Goal: Transaction & Acquisition: Purchase product/service

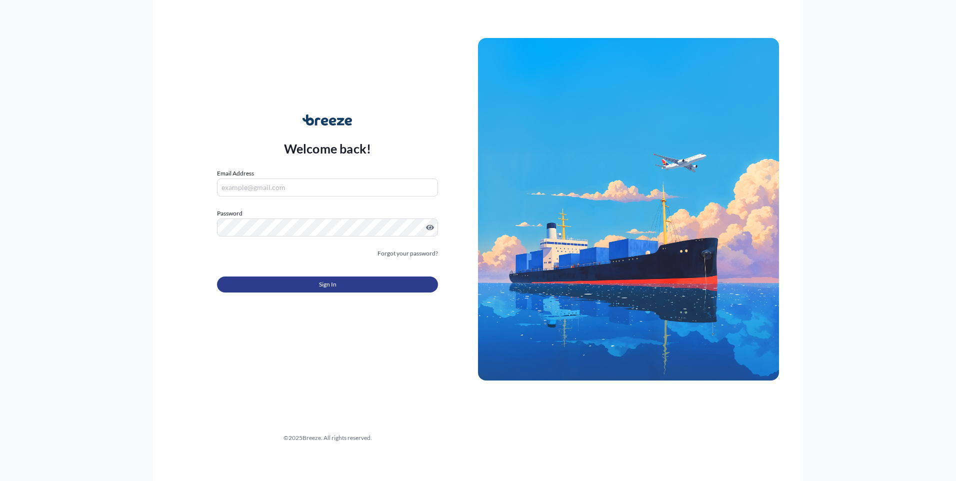
type input "[PERSON_NAME][EMAIL_ADDRESS][PERSON_NAME][DOMAIN_NAME]"
click at [287, 278] on button "Sign In" at bounding box center [327, 284] width 221 height 16
click at [271, 289] on button "Sign In" at bounding box center [327, 284] width 221 height 16
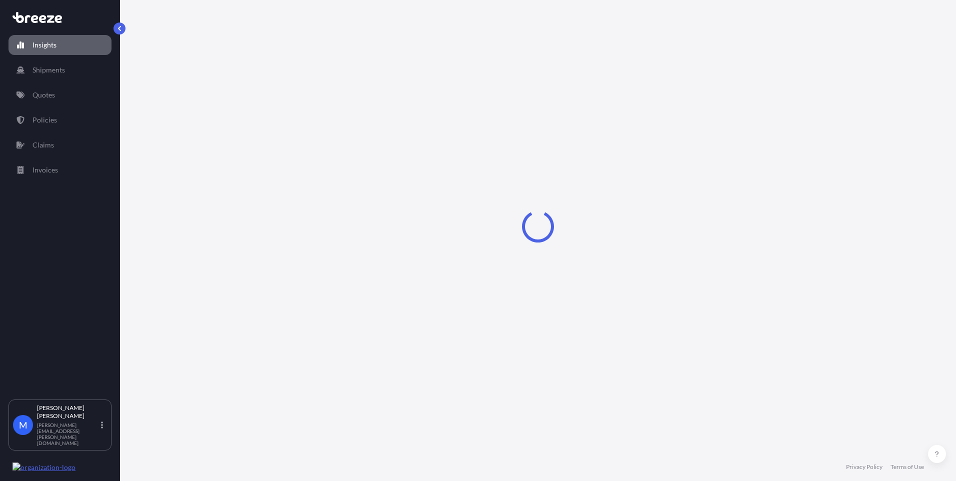
select select "2025"
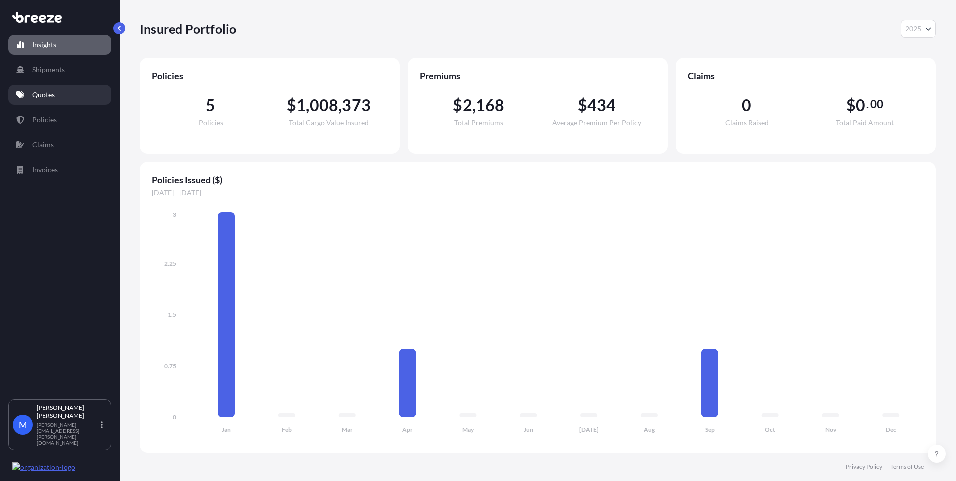
click at [52, 93] on p "Quotes" at bounding box center [43, 95] width 22 height 10
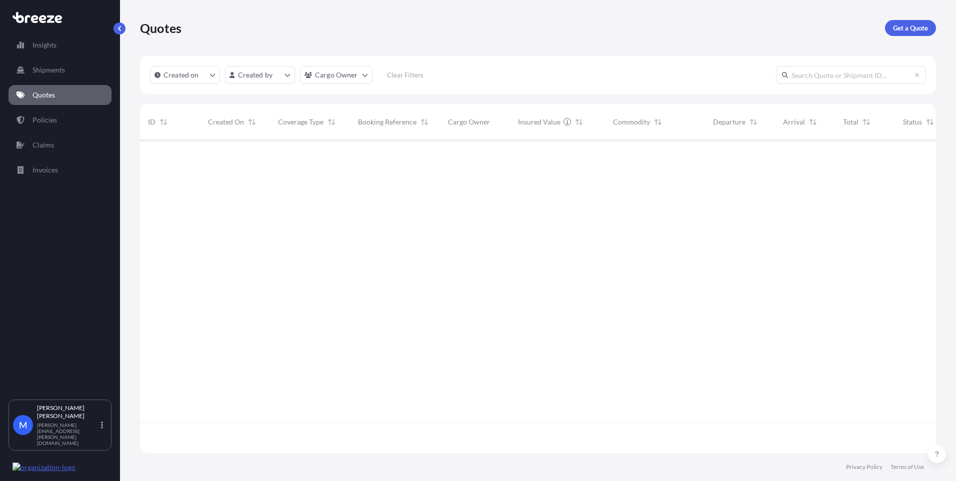
scroll to position [341, 788]
click at [898, 28] on p "Get a Quote" at bounding box center [910, 28] width 35 height 10
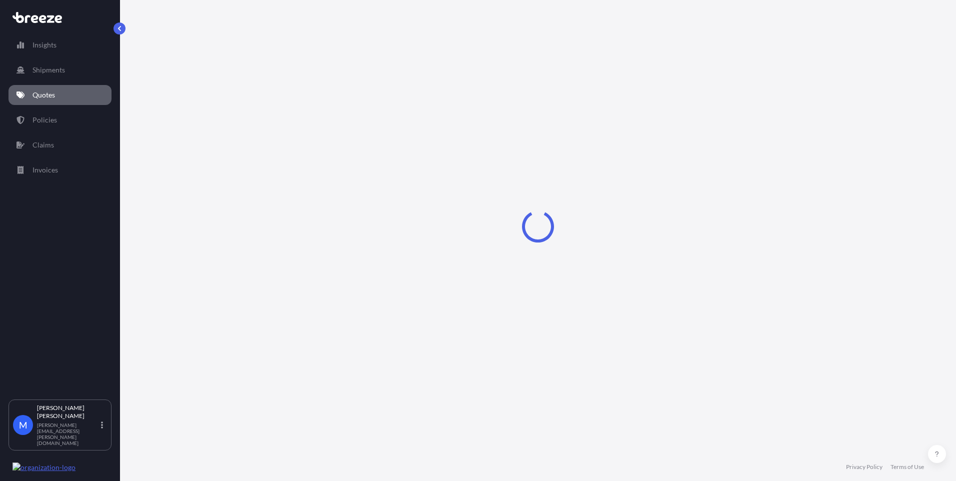
select select "Sea"
select select "1"
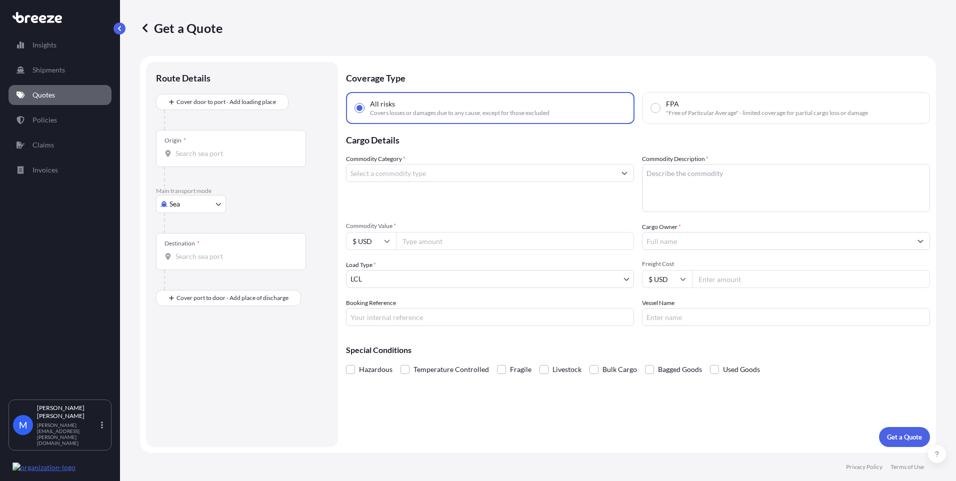
click at [525, 203] on div "Commodity Category *" at bounding box center [490, 183] width 288 height 58
click at [391, 169] on input "Commodity Category *" at bounding box center [480, 173] width 269 height 18
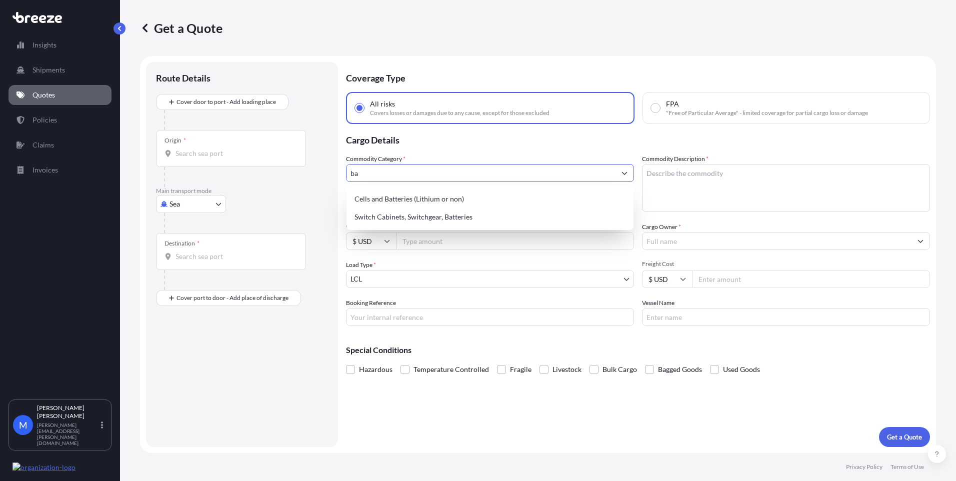
type input "b"
click at [384, 201] on div "Cells and Batteries (Lithium or non)" at bounding box center [489, 199] width 279 height 18
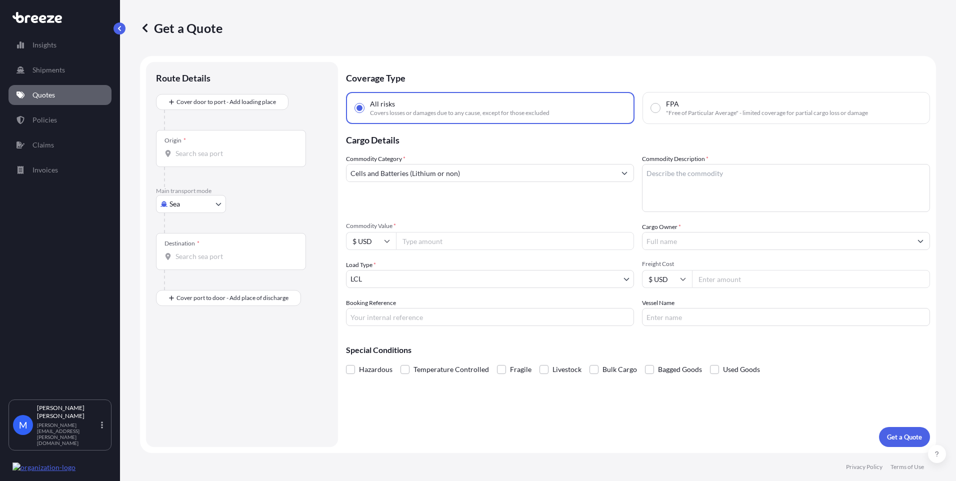
click at [384, 198] on div "Commodity Category * Cells and Batteries (Lithium or non)" at bounding box center [490, 183] width 288 height 58
click at [429, 199] on div "Commodity Category * Cells and Batteries (Lithium or non)" at bounding box center [490, 183] width 288 height 58
click at [415, 237] on input "Commodity Value *" at bounding box center [515, 241] width 238 height 18
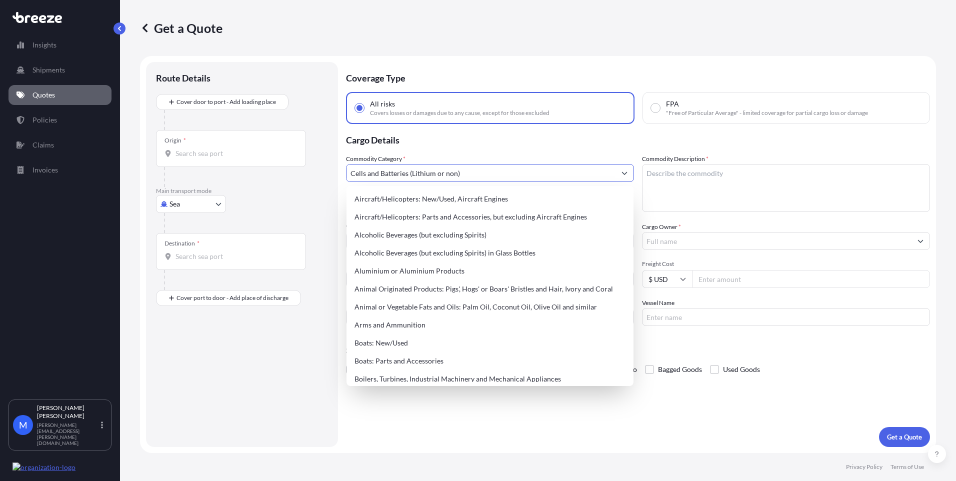
click at [405, 173] on input "Cells and Batteries (Lithium or non)" at bounding box center [480, 173] width 269 height 18
click at [459, 160] on div "Commodity Category * Cells and Batteries (Lithium or non)" at bounding box center [490, 183] width 288 height 58
click at [462, 170] on input "Cells and Batteries (Lithium or non)" at bounding box center [480, 173] width 269 height 18
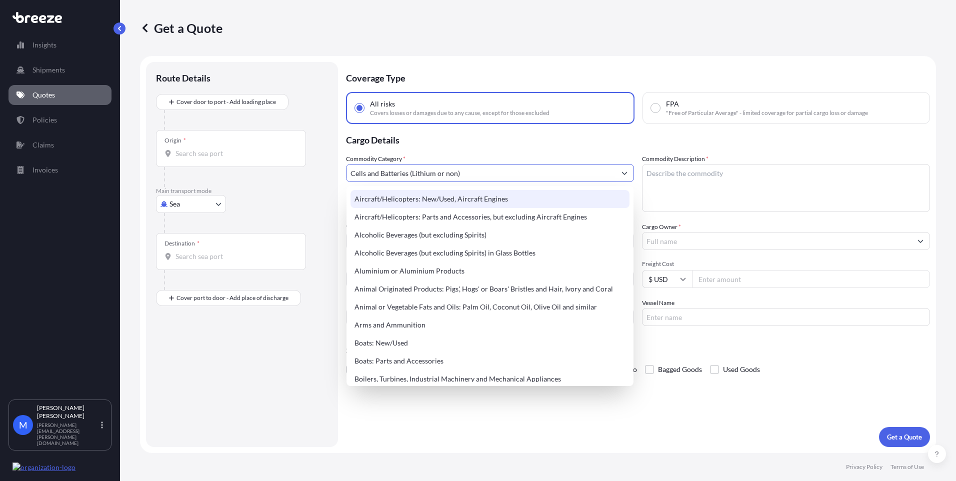
type input "Cells and Ba tteries (Lithium or non)"
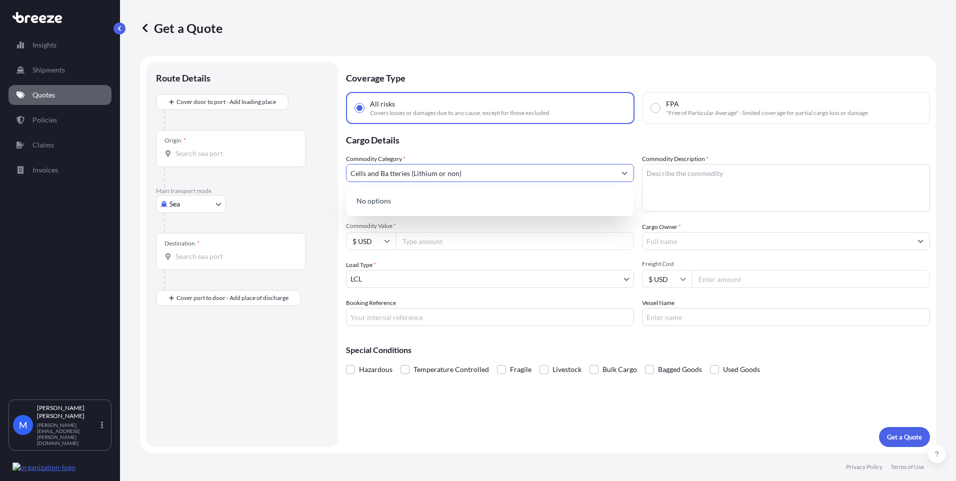
click at [393, 173] on input "Cells and Ba tteries (Lithium or non)" at bounding box center [480, 173] width 269 height 18
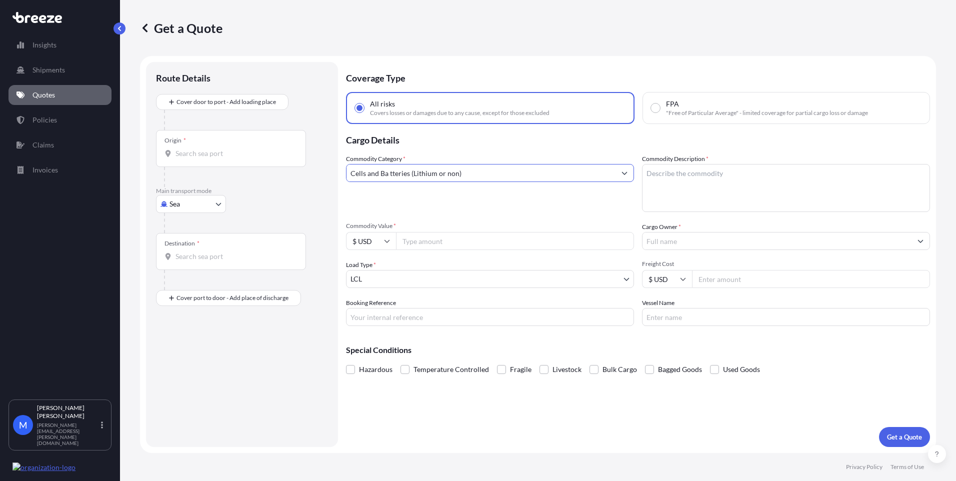
click at [393, 173] on input "Cells and Ba tteries (Lithium or non)" at bounding box center [480, 173] width 269 height 18
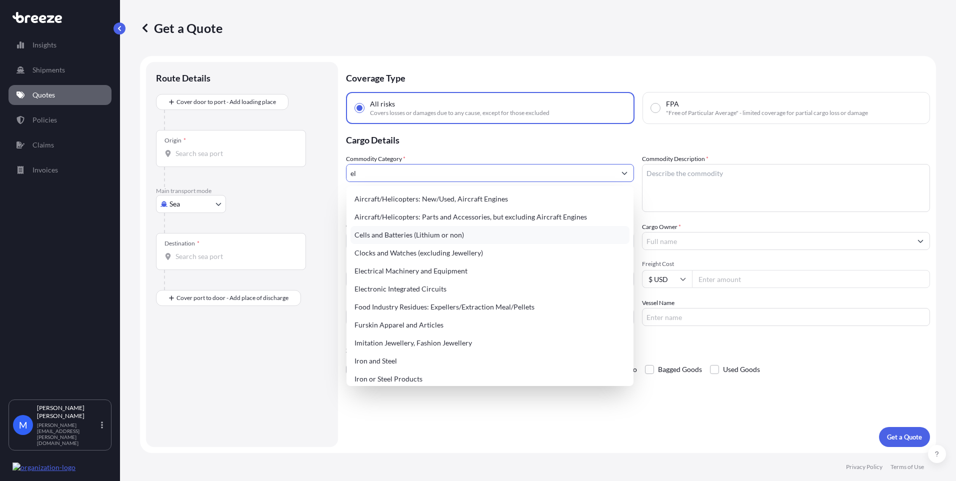
type input "e"
type input "c"
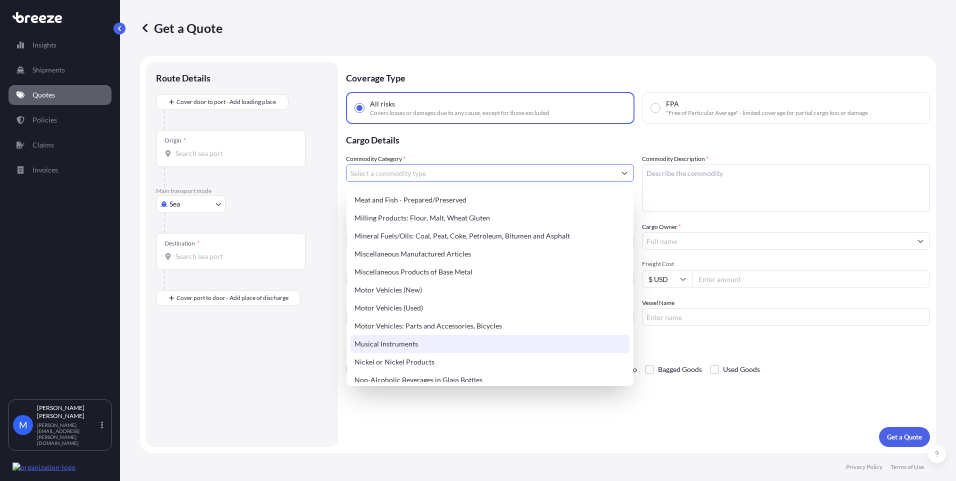
scroll to position [1368, 0]
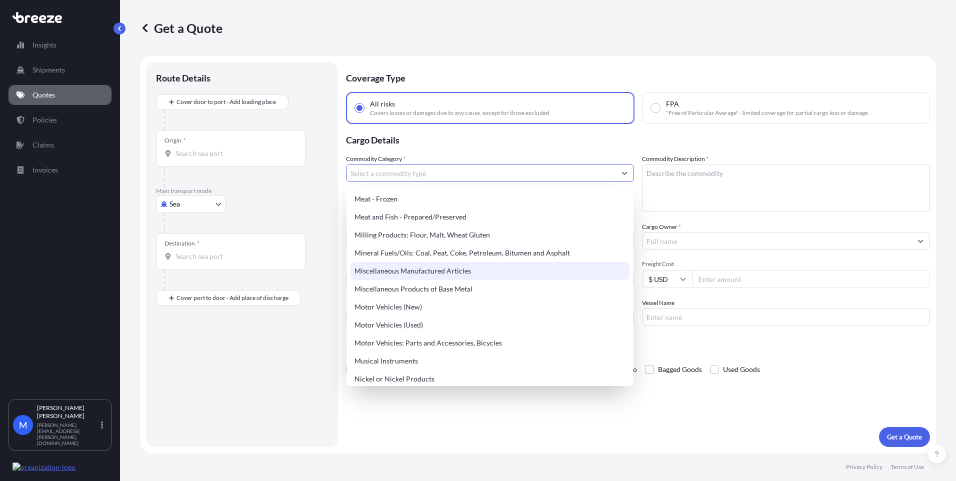
click at [449, 272] on div "Miscellaneous Manufactured Articles" at bounding box center [489, 271] width 279 height 18
type input "Miscellaneous Manufactured Articles"
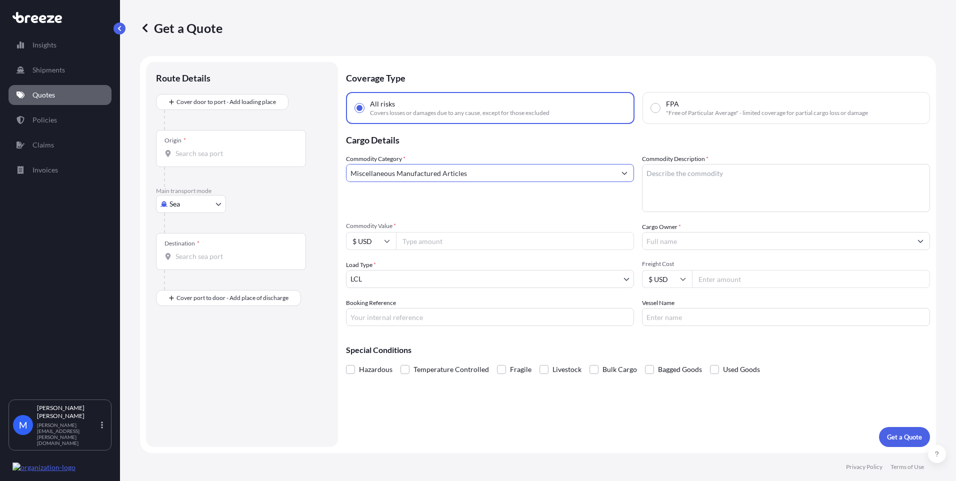
click at [498, 221] on div "Commodity Category * Miscellaneous Manufactured Articles Commodity Description …" at bounding box center [638, 240] width 584 height 172
click at [669, 160] on label "Commodity Description *" at bounding box center [675, 159] width 66 height 10
click at [669, 164] on textarea "Commodity Description *" at bounding box center [786, 188] width 288 height 48
click at [676, 179] on textarea "Commodity Description *" at bounding box center [786, 188] width 288 height 48
type textarea "Chargers, pedestals, and 1 exercise bike"
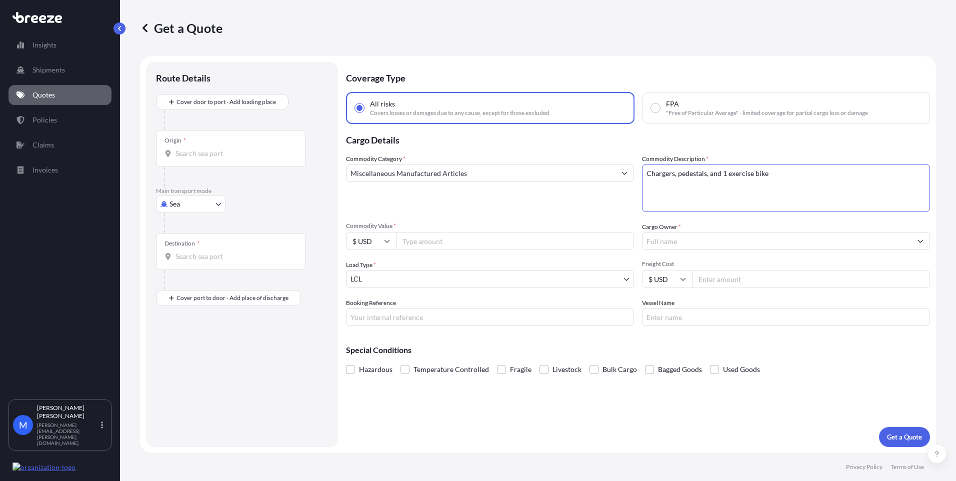
drag, startPoint x: 458, startPoint y: 204, endPoint x: 452, endPoint y: 212, distance: 10.0
click at [458, 203] on div "Commodity Category * Miscellaneous Manufactured Articles" at bounding box center [490, 183] width 288 height 58
click at [430, 233] on input "Commodity Value *" at bounding box center [515, 241] width 238 height 18
click at [456, 242] on input "Commodity Value *" at bounding box center [515, 241] width 238 height 18
type input "250000"
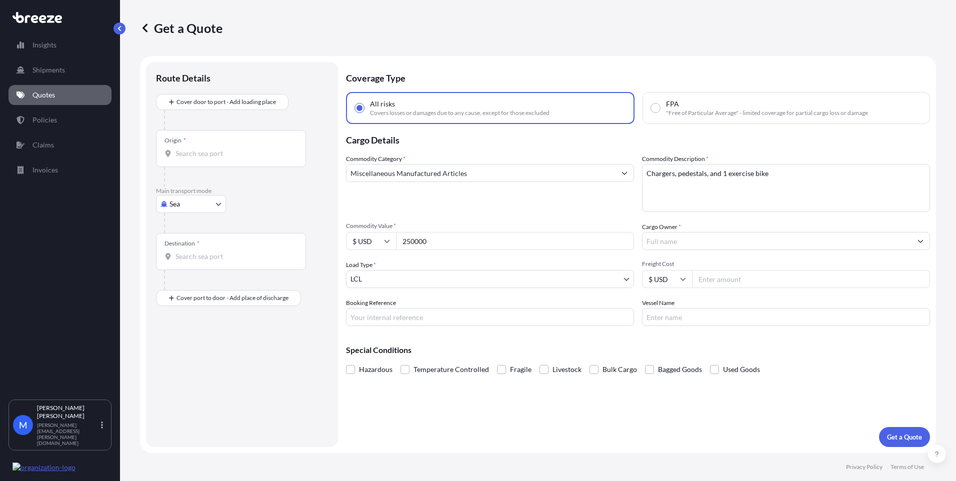
click at [456, 219] on div "Commodity Category * Miscellaneous Manufactured Articles Commodity Description …" at bounding box center [638, 240] width 584 height 172
click at [727, 283] on input "Freight Cost" at bounding box center [811, 279] width 238 height 18
click at [721, 242] on input "Cargo Owner *" at bounding box center [776, 241] width 269 height 18
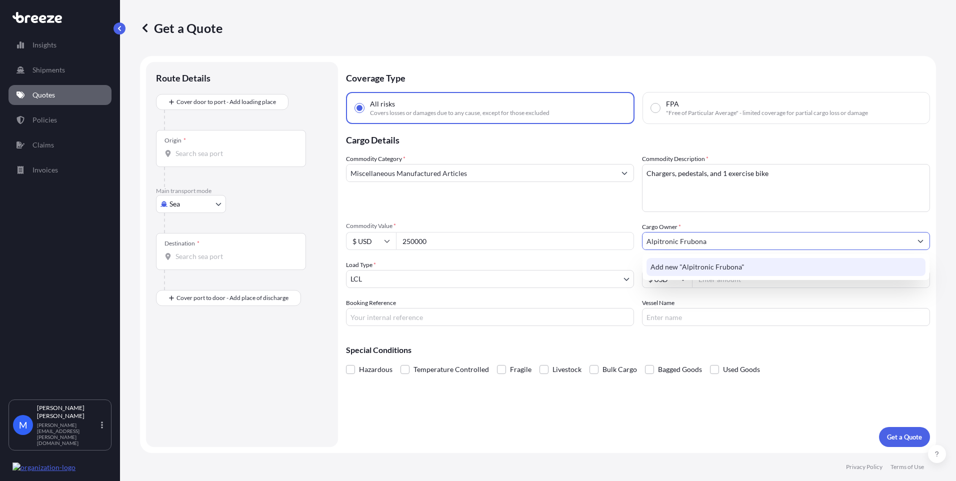
click at [705, 263] on span "Add new "Alpitronic Frubona"" at bounding box center [697, 267] width 94 height 10
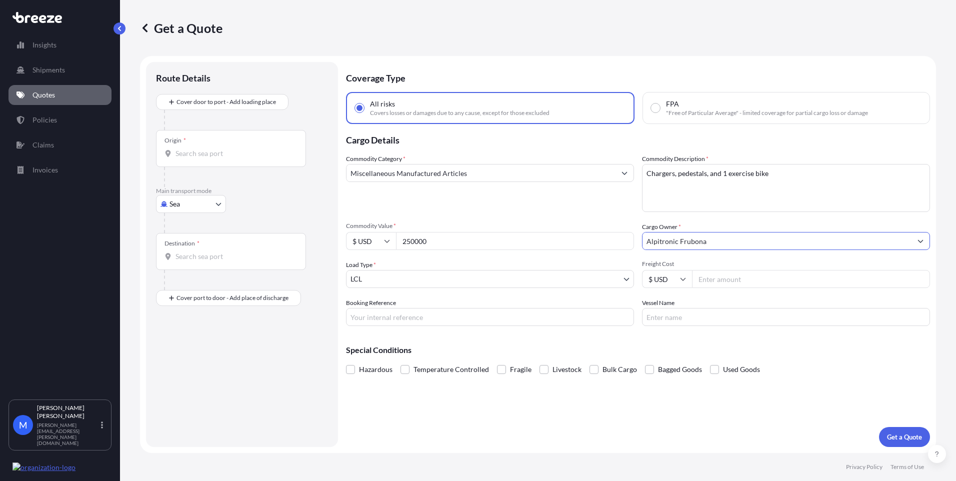
click at [704, 352] on p "Special Conditions" at bounding box center [638, 350] width 584 height 8
click at [744, 242] on input "Alpitronic Frubona" at bounding box center [776, 241] width 269 height 18
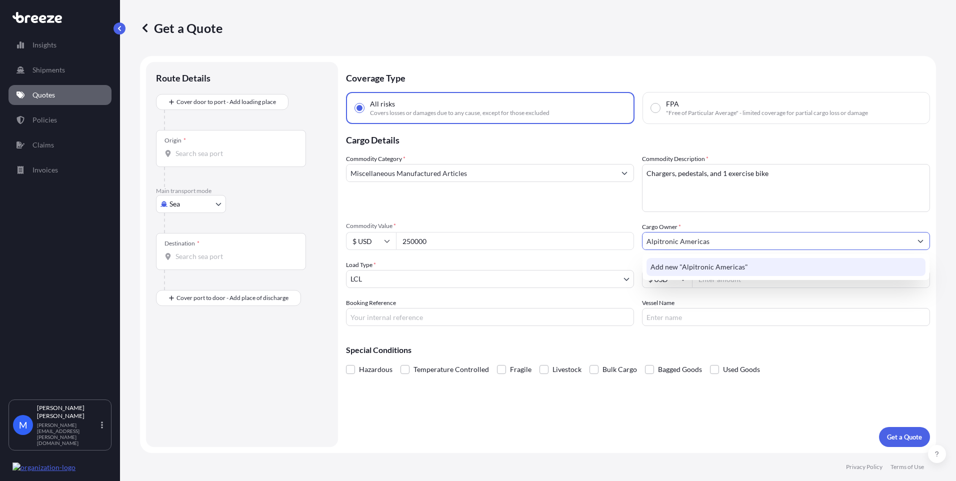
type input "Alpitronic Americas"
click at [653, 345] on div "Special Conditions Hazardous Temperature Controlled Fragile Livestock Bulk Carg…" at bounding box center [638, 355] width 584 height 43
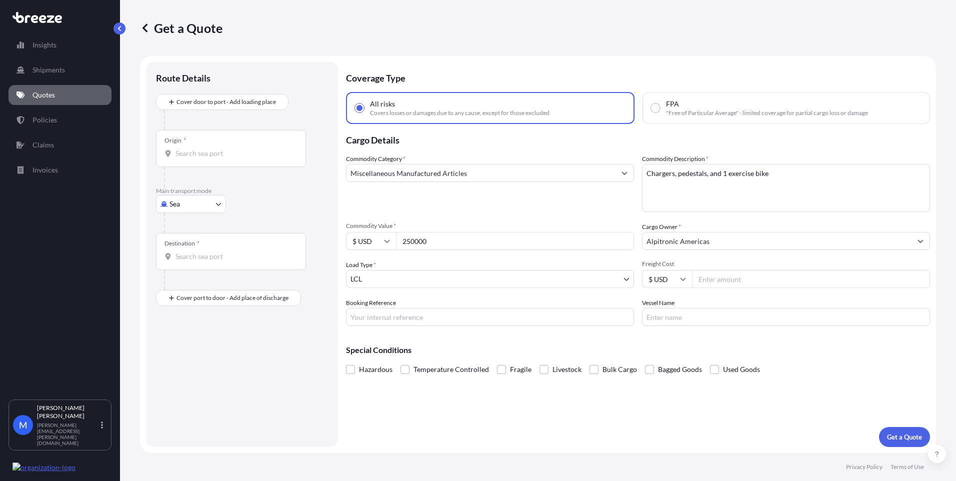
click at [394, 313] on input "Booking Reference" at bounding box center [490, 317] width 288 height 18
type input "T"
click at [505, 209] on div "Commodity Category * Miscellaneous Manufactured Articles" at bounding box center [490, 183] width 288 height 58
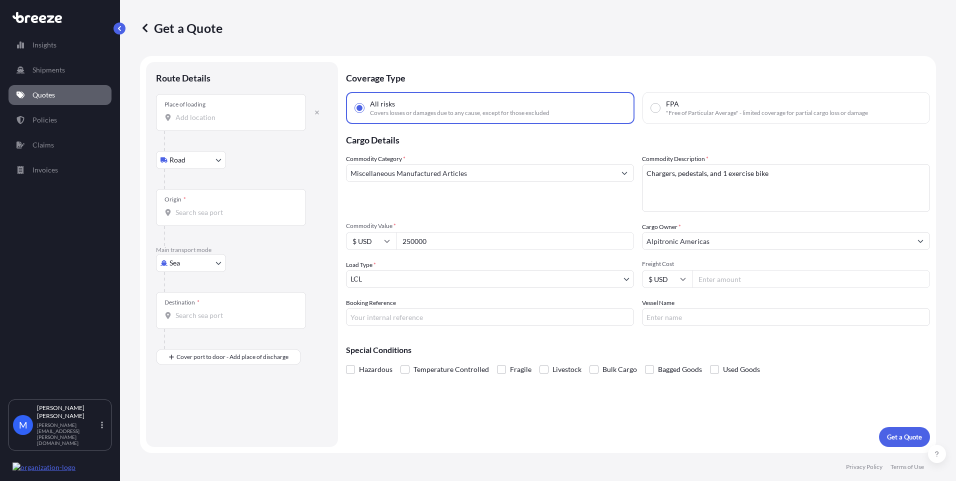
click at [737, 279] on input "Freight Cost" at bounding box center [811, 279] width 238 height 18
type input "4095"
click at [695, 350] on p "Special Conditions" at bounding box center [638, 350] width 584 height 8
click at [655, 319] on input "Vessel Name" at bounding box center [786, 317] width 288 height 18
click at [700, 324] on input "Vessel Name" at bounding box center [786, 317] width 288 height 18
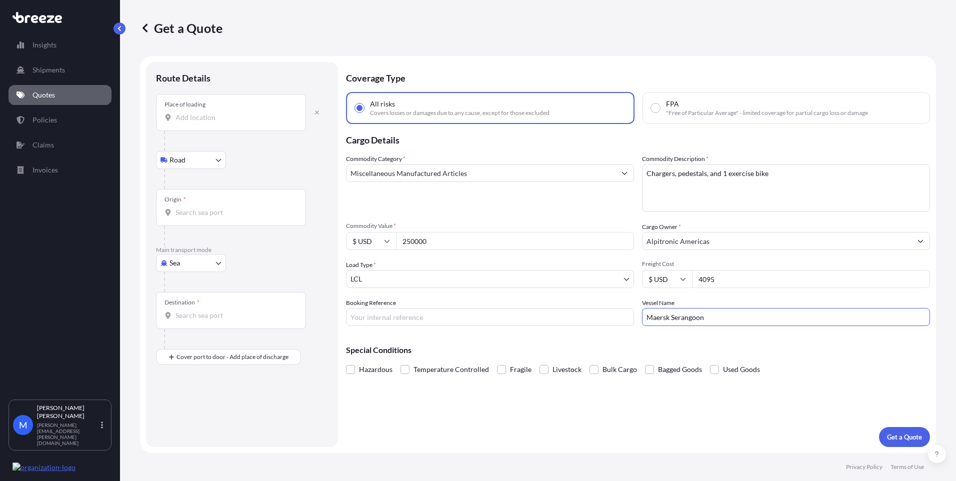
type input "Maersk Serangoon"
click at [639, 340] on div "Special Conditions Hazardous Temperature Controlled Fragile Livestock Bulk Carg…" at bounding box center [638, 355] width 584 height 43
click at [392, 315] on input "Booking Reference" at bounding box center [490, 317] width 288 height 18
paste input "CUS2501558"
type input "CUS2501558"
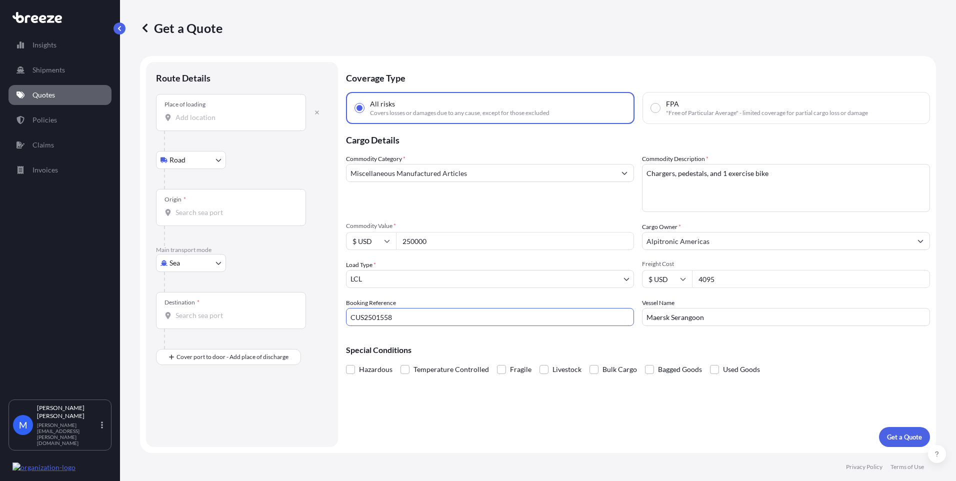
click at [431, 338] on div "Special Conditions Hazardous Temperature Controlled Fragile Livestock Bulk Carg…" at bounding box center [638, 355] width 584 height 43
click at [200, 165] on body "Insights Shipments Quotes Policies Claims Invoices M [PERSON_NAME] [PERSON_NAME…" at bounding box center [478, 240] width 956 height 481
click at [217, 164] on body "Insights Shipments Quotes Policies Claims Invoices M [PERSON_NAME] [PERSON_NAME…" at bounding box center [478, 240] width 956 height 481
click at [206, 202] on div "Rail" at bounding box center [191, 204] width 62 height 18
select select "Rail"
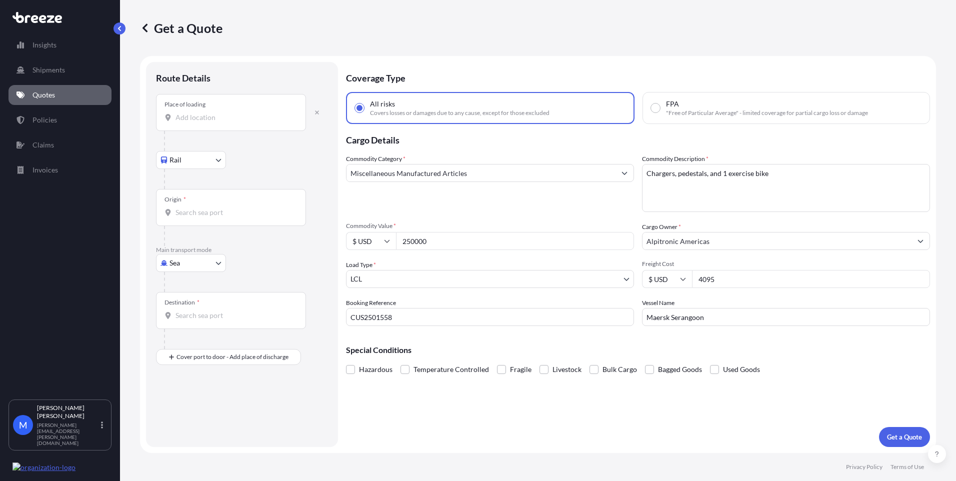
click at [245, 174] on div at bounding box center [246, 179] width 164 height 20
click at [198, 354] on body "Insights Shipments Quotes Policies Claims Invoices M [PERSON_NAME] [PERSON_NAME…" at bounding box center [478, 240] width 956 height 481
click at [192, 327] on div "Destination *" at bounding box center [231, 314] width 150 height 37
click at [192, 324] on input "Destination *" at bounding box center [234, 319] width 118 height 10
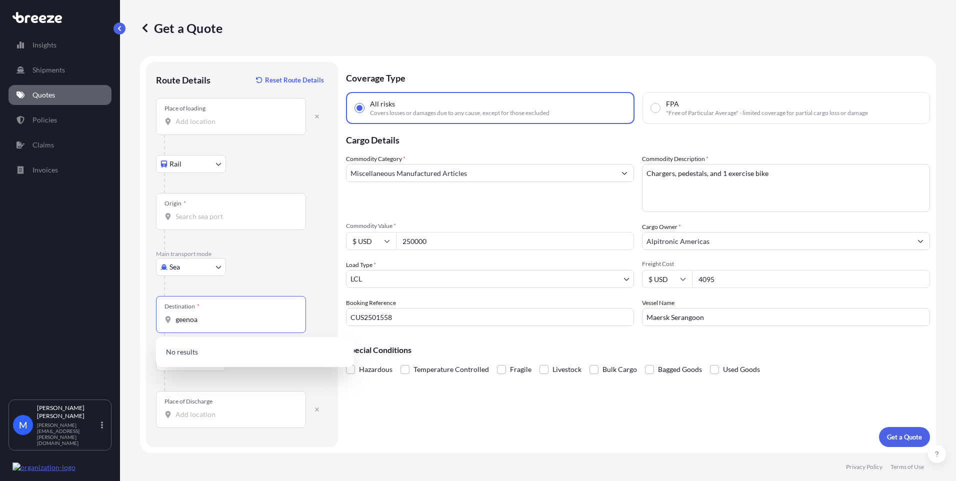
click at [185, 322] on input "geenoa" at bounding box center [234, 319] width 118 height 10
type input "genoa"
click at [214, 326] on div "Destination * [GEOGRAPHIC_DATA]" at bounding box center [231, 314] width 150 height 37
click at [214, 324] on input "genoa" at bounding box center [234, 319] width 118 height 10
click at [212, 326] on div "Destination * [GEOGRAPHIC_DATA]" at bounding box center [231, 314] width 150 height 37
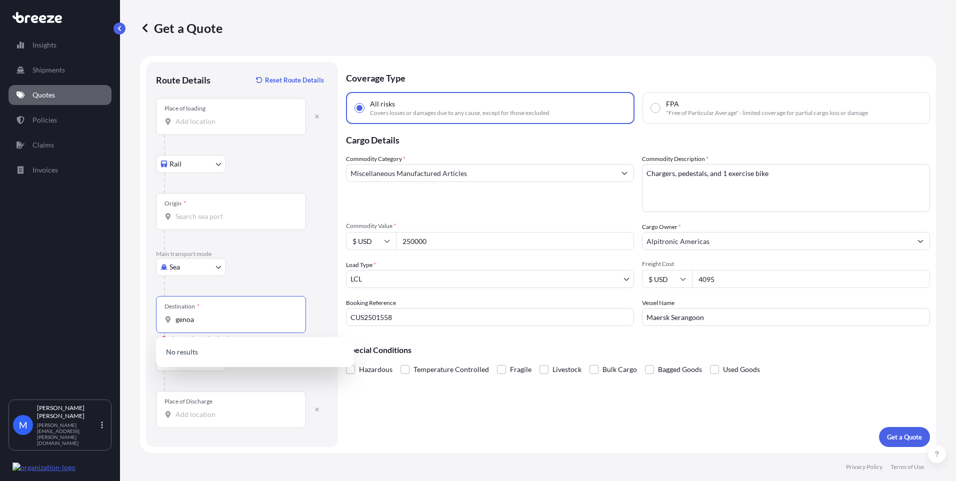
click at [212, 324] on input "genoa" at bounding box center [234, 319] width 118 height 10
click at [181, 352] on p "No results" at bounding box center [255, 352] width 190 height 22
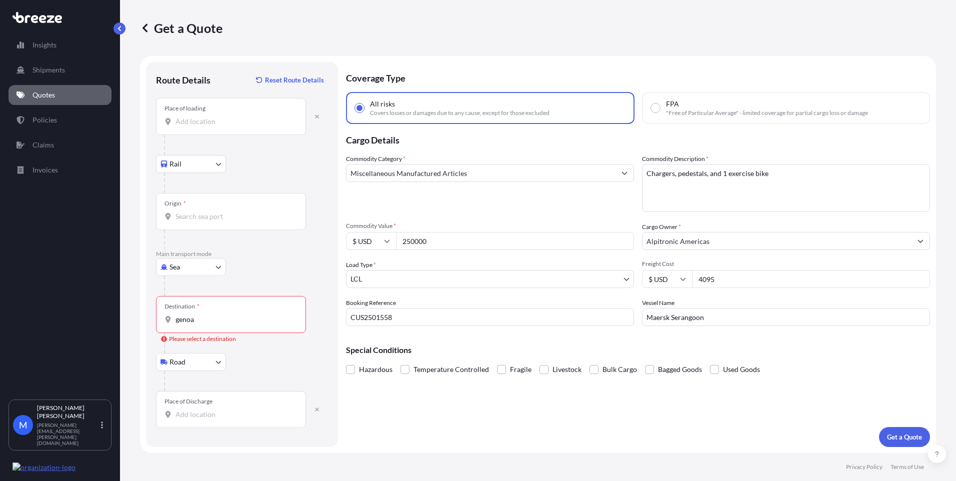
click at [211, 322] on input "genoa" at bounding box center [234, 319] width 118 height 10
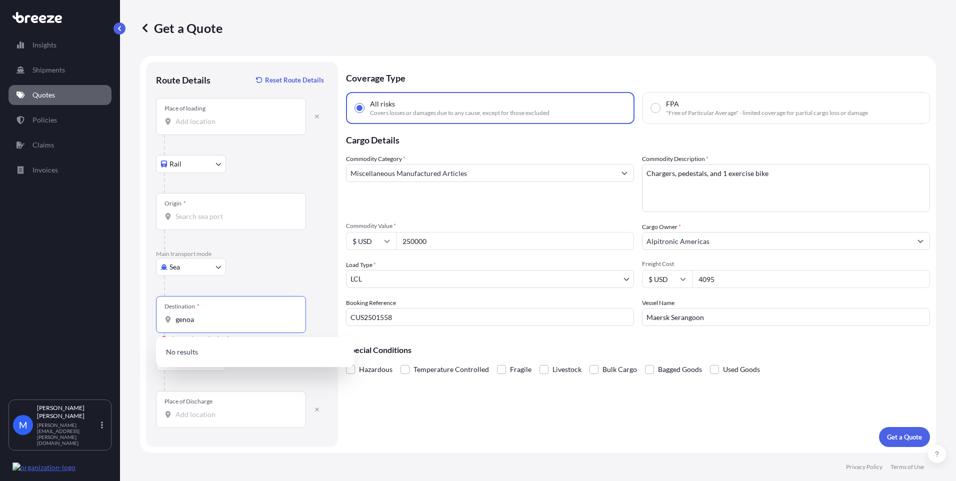
drag, startPoint x: 210, startPoint y: 321, endPoint x: 150, endPoint y: 321, distance: 60.0
click at [151, 321] on div "Route Details Reset Route Details Place of loading Rail Road Rail Origin * Main…" at bounding box center [242, 254] width 192 height 385
click at [201, 219] on input "Origin *" at bounding box center [234, 216] width 118 height 10
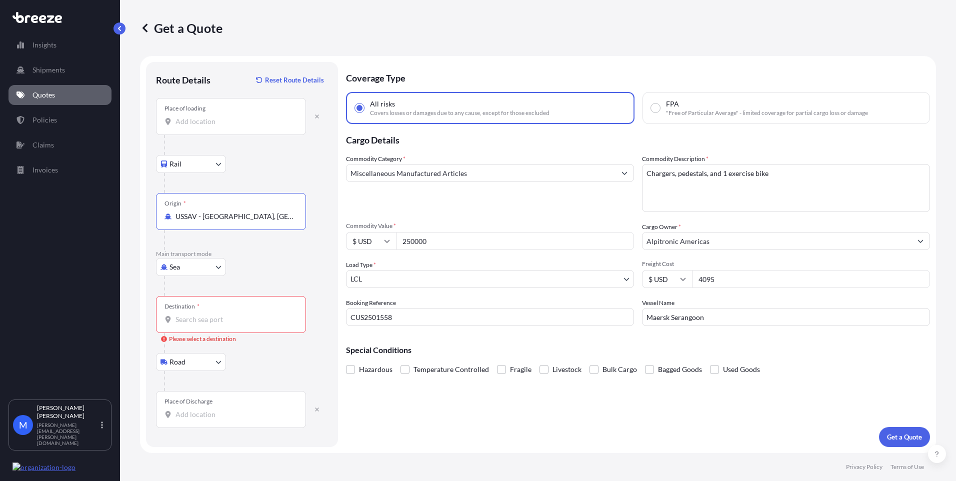
type input "USSAV - [GEOGRAPHIC_DATA], [GEOGRAPHIC_DATA]"
click at [210, 125] on input "Place of loading" at bounding box center [234, 121] width 118 height 10
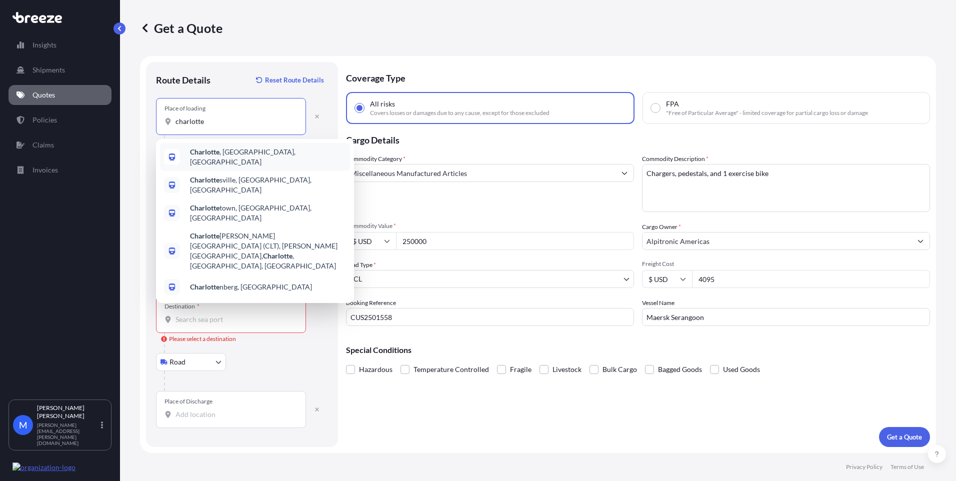
click at [267, 155] on div "[GEOGRAPHIC_DATA] , [GEOGRAPHIC_DATA], [GEOGRAPHIC_DATA]" at bounding box center [255, 157] width 190 height 28
type input "[GEOGRAPHIC_DATA], [GEOGRAPHIC_DATA], [GEOGRAPHIC_DATA]"
select select "Road"
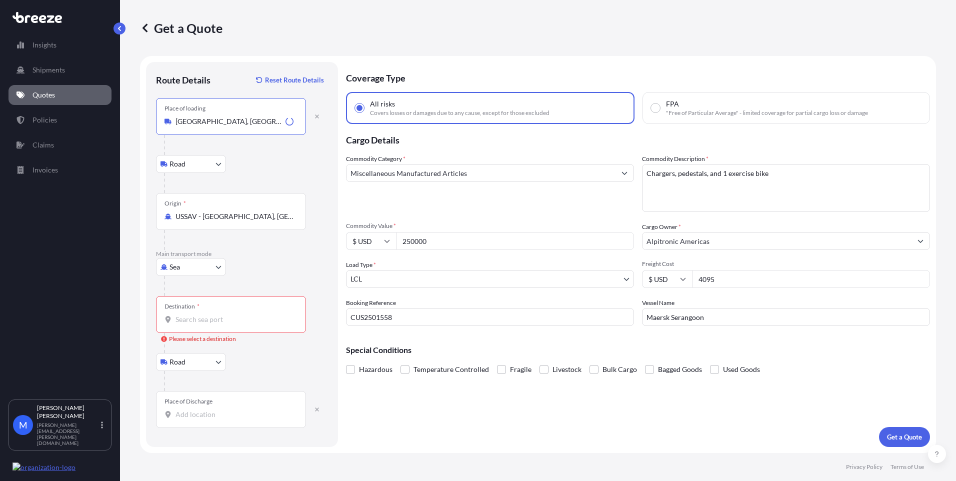
type input "[GEOGRAPHIC_DATA], [GEOGRAPHIC_DATA], [GEOGRAPHIC_DATA]"
click at [223, 165] on body "2 options available. 0 options available. 5 options available. Insights Shipmen…" at bounding box center [478, 240] width 956 height 481
click at [197, 204] on div "Rail" at bounding box center [191, 208] width 62 height 18
select select "Rail"
click at [256, 168] on div "Rail Road Rail" at bounding box center [242, 164] width 172 height 18
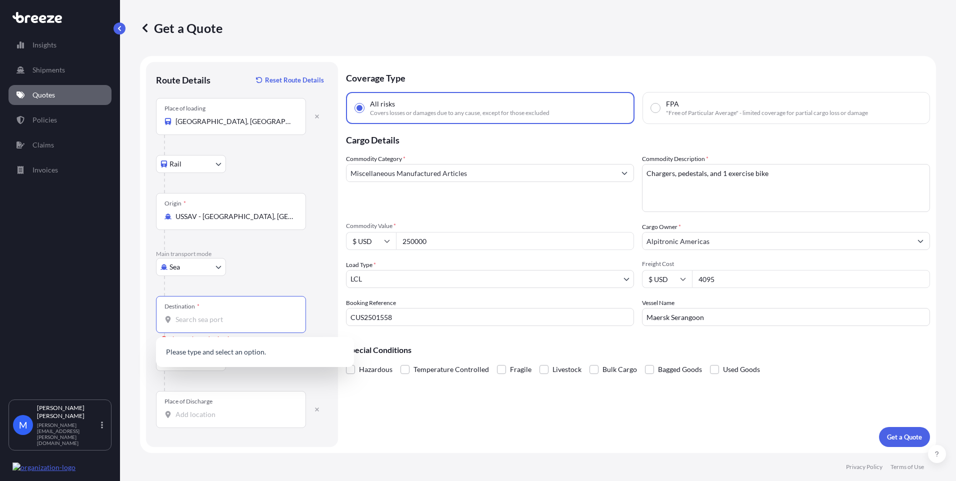
click at [205, 321] on input "Destination * Please select a destination" at bounding box center [234, 319] width 118 height 10
click at [213, 354] on span "ITGOA - [GEOGRAPHIC_DATA] , [GEOGRAPHIC_DATA]" at bounding box center [268, 355] width 156 height 20
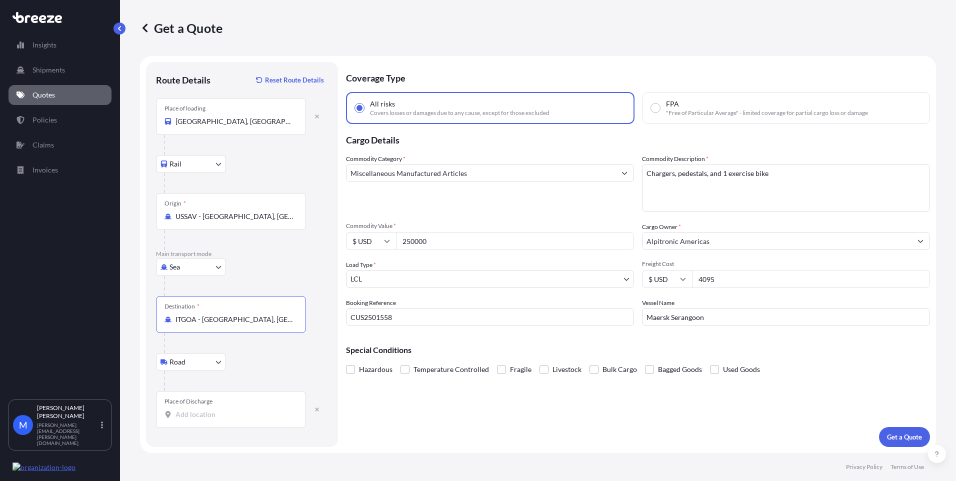
type input "ITGOA - [GEOGRAPHIC_DATA], [GEOGRAPHIC_DATA]"
click at [208, 410] on input "Place of Discharge" at bounding box center [234, 414] width 118 height 10
click at [200, 413] on input "Place of Discharge" at bounding box center [234, 414] width 118 height 10
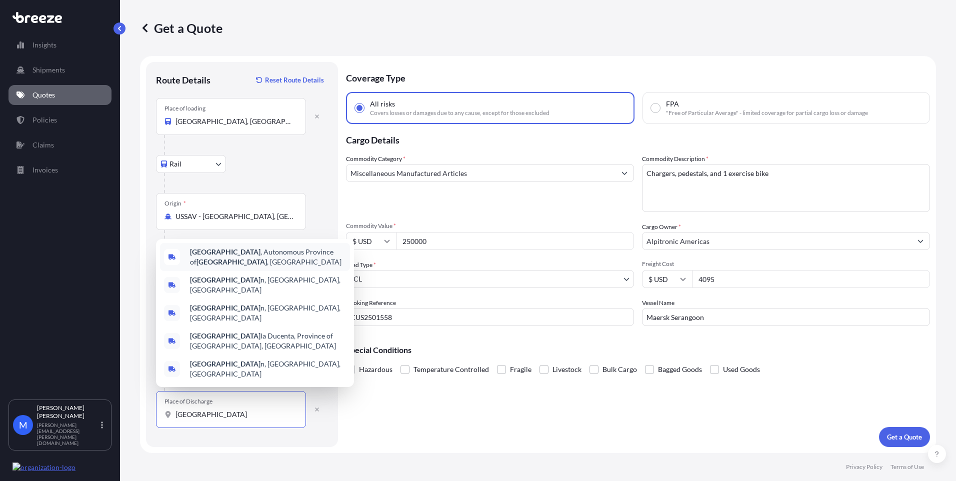
click at [269, 267] on span "[GEOGRAPHIC_DATA] , [GEOGRAPHIC_DATA] , [GEOGRAPHIC_DATA]" at bounding box center [268, 257] width 156 height 20
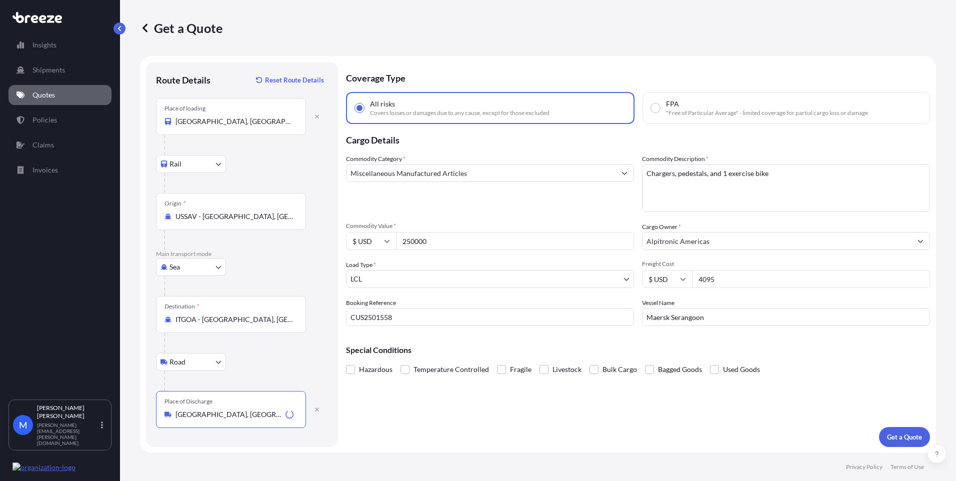
type input "[GEOGRAPHIC_DATA], [GEOGRAPHIC_DATA], [GEOGRAPHIC_DATA]"
click at [386, 442] on div "Coverage Type All risks Covers losses or damages due to any cause, except for t…" at bounding box center [638, 254] width 584 height 385
click at [451, 213] on div "Commodity Category * Miscellaneous Manufactured Articles Commodity Description …" at bounding box center [638, 240] width 584 height 172
click at [384, 282] on body "Insights Shipments Quotes Policies Claims Invoices M [PERSON_NAME] [PERSON_NAME…" at bounding box center [478, 240] width 956 height 481
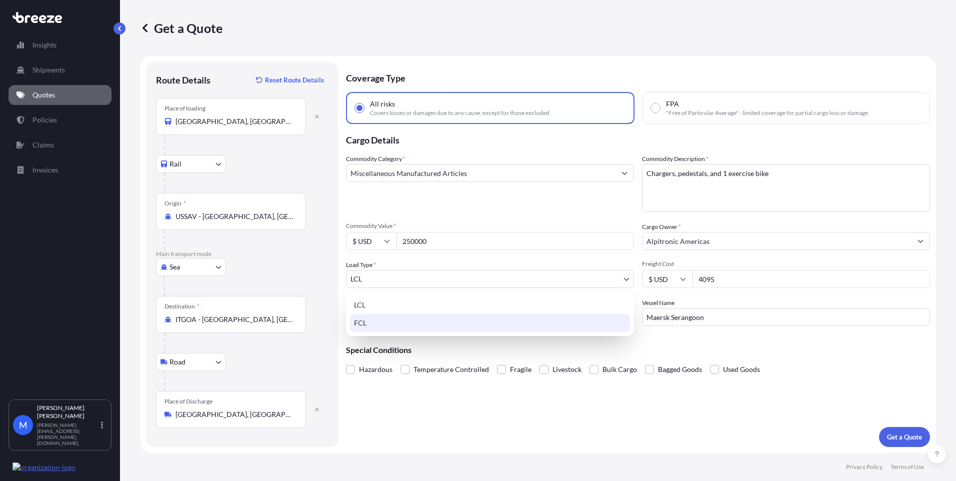
click at [385, 330] on div "FCL" at bounding box center [490, 323] width 280 height 18
select select "2"
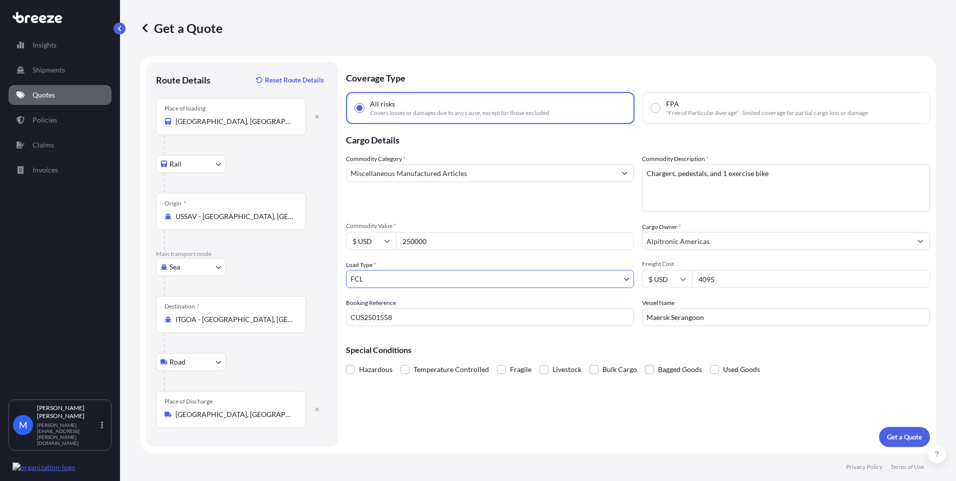
click at [460, 341] on div "Special Conditions Hazardous Temperature Controlled Fragile Livestock Bulk Carg…" at bounding box center [638, 355] width 584 height 43
click at [927, 441] on button "Get a Quote" at bounding box center [904, 437] width 51 height 20
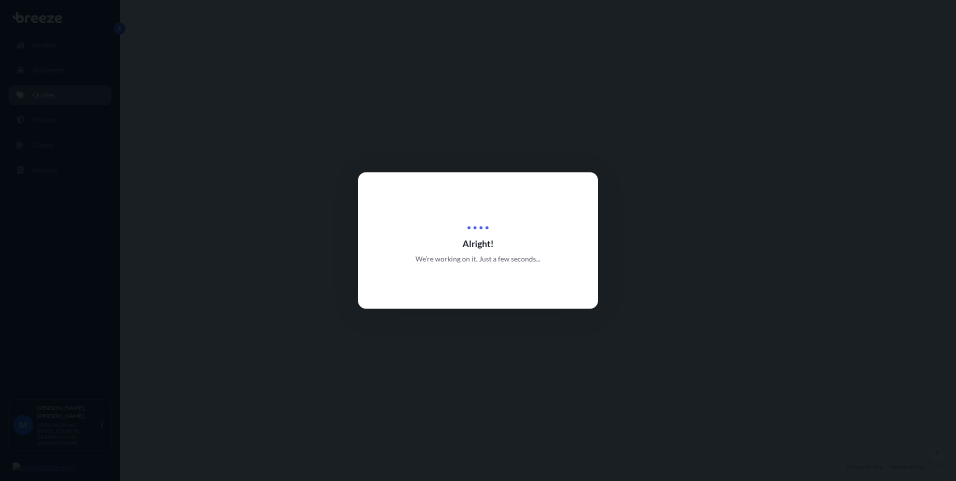
select select "Rail"
select select "Sea"
select select "Road"
select select "2"
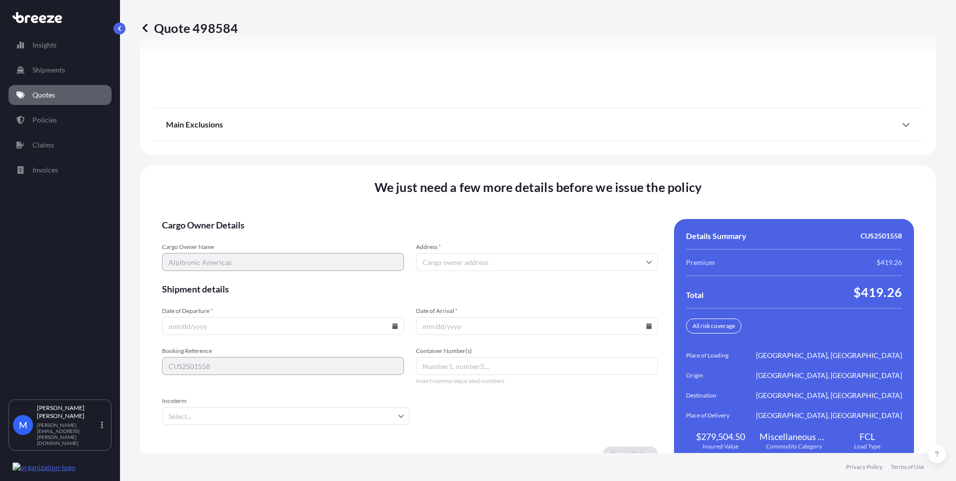
scroll to position [1358, 0]
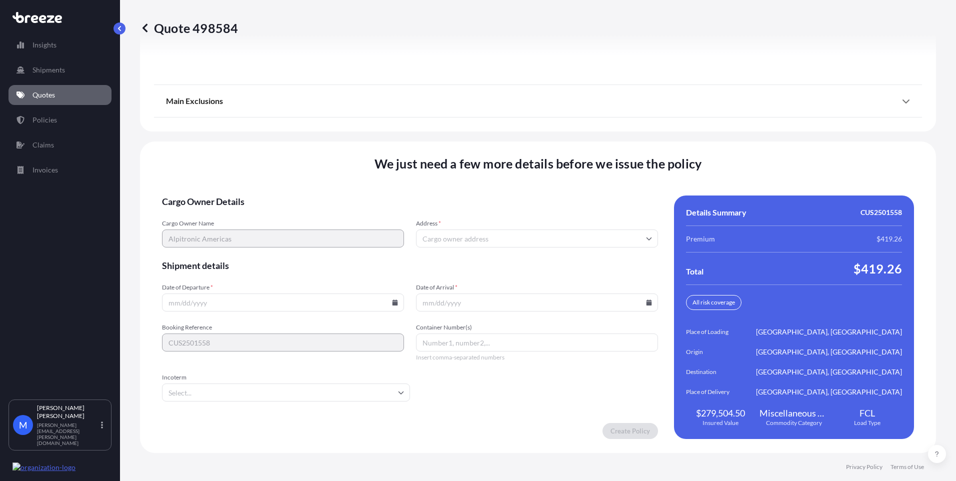
click at [204, 302] on input "Date of Departure *" at bounding box center [283, 302] width 242 height 18
click at [447, 239] on input "Address *" at bounding box center [537, 238] width 242 height 18
click at [326, 265] on span "Shipment details" at bounding box center [410, 265] width 496 height 12
click at [211, 301] on input "Date of Departure *" at bounding box center [283, 302] width 242 height 18
click at [393, 300] on icon at bounding box center [394, 302] width 5 height 6
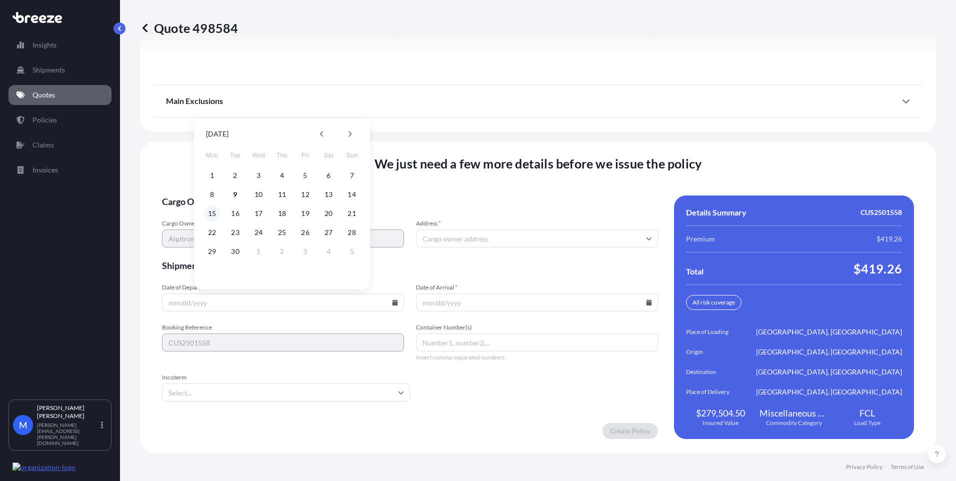
click at [212, 217] on button "15" at bounding box center [212, 213] width 16 height 16
type input "[DATE]"
click at [391, 266] on span "Shipment details" at bounding box center [410, 265] width 496 height 12
click at [439, 303] on input "Date of Arrival *" at bounding box center [537, 302] width 242 height 18
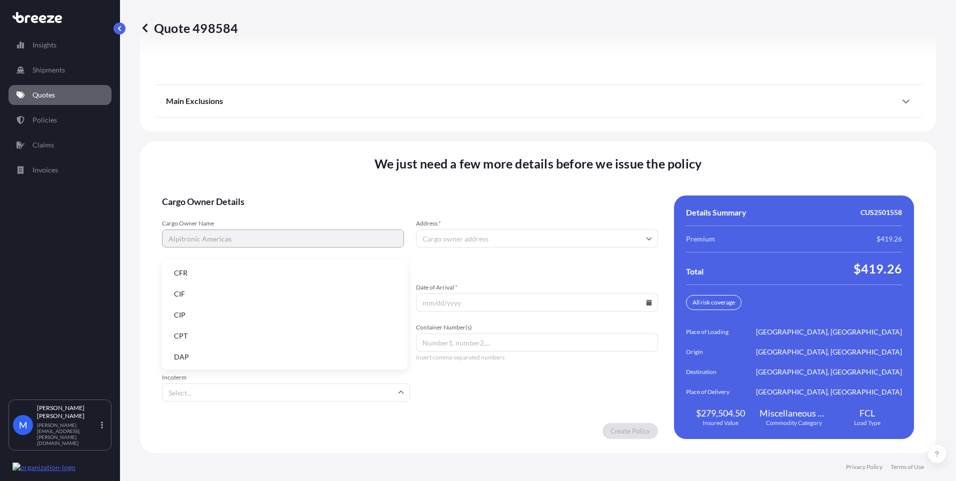
click at [288, 392] on input "Incoterm" at bounding box center [286, 392] width 248 height 18
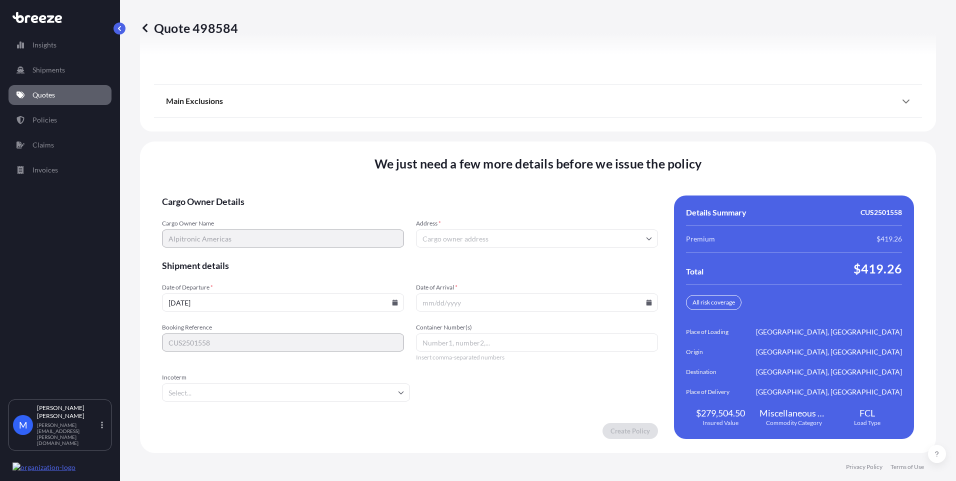
click at [465, 382] on form "Cargo Owner Details Cargo Owner Name Alpitronic Americas Address * Shipment det…" at bounding box center [410, 316] width 496 height 243
click at [467, 300] on input "Date of Arrival *" at bounding box center [537, 302] width 242 height 18
click at [646, 303] on icon at bounding box center [648, 302] width 5 height 6
click at [602, 135] on icon at bounding box center [601, 133] width 3 height 5
click at [532, 233] on button "23" at bounding box center [533, 232] width 16 height 16
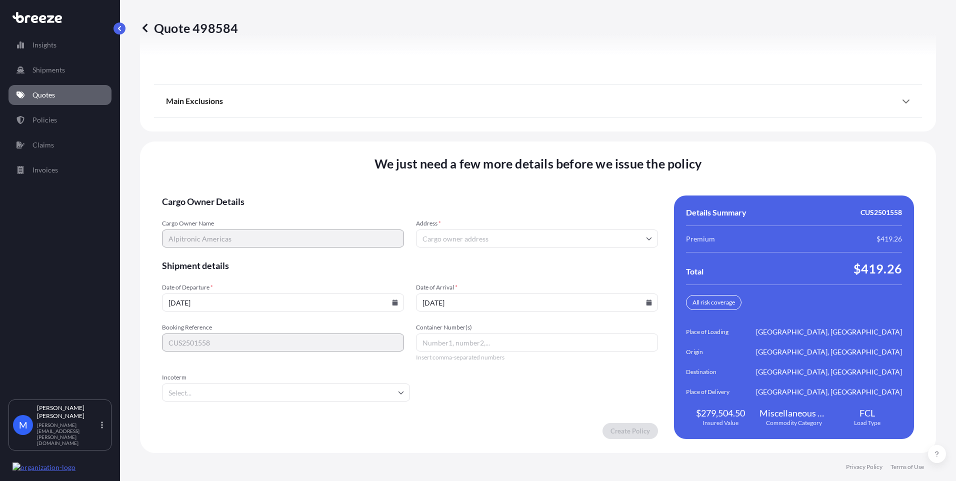
type input "[DATE]"
click at [498, 259] on span "Shipment details" at bounding box center [410, 265] width 496 height 12
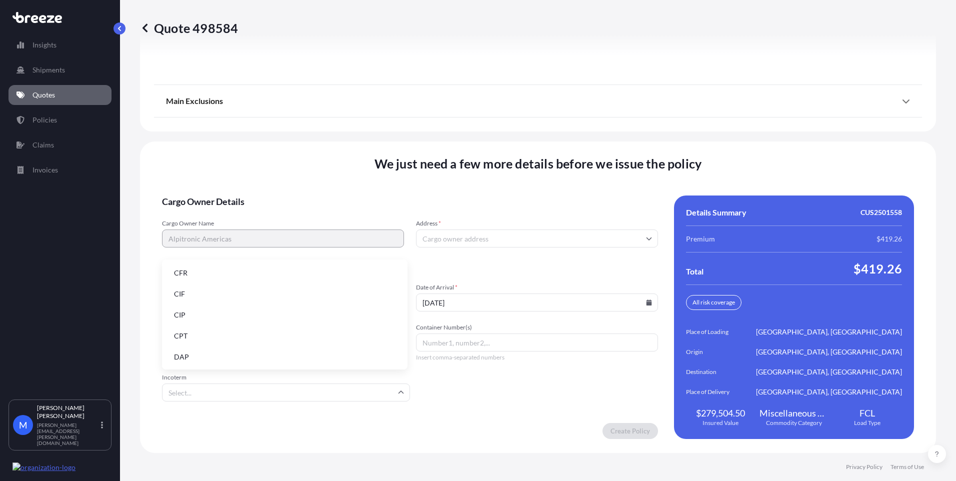
click at [220, 392] on input "Incoterm" at bounding box center [286, 392] width 248 height 18
click at [221, 392] on input "Incoterm" at bounding box center [286, 392] width 248 height 18
click at [462, 347] on input "Container Number(s)" at bounding box center [537, 342] width 242 height 18
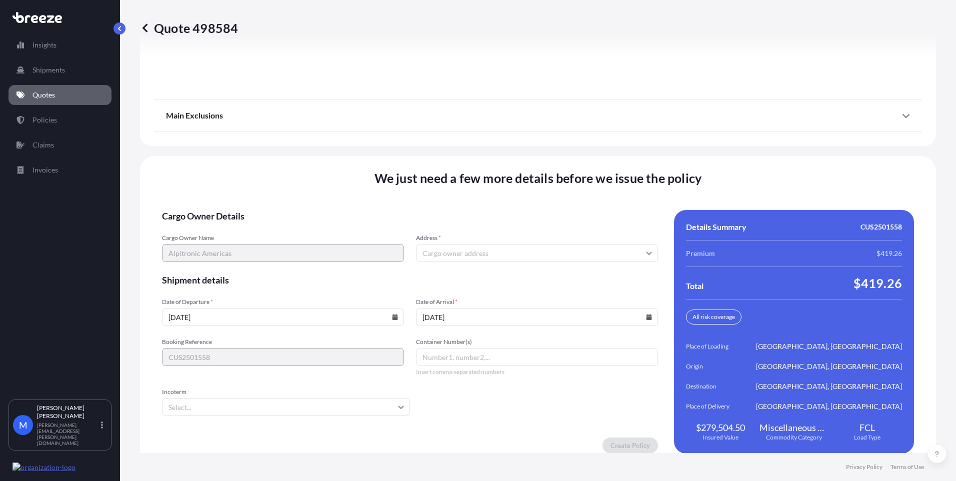
scroll to position [1358, 0]
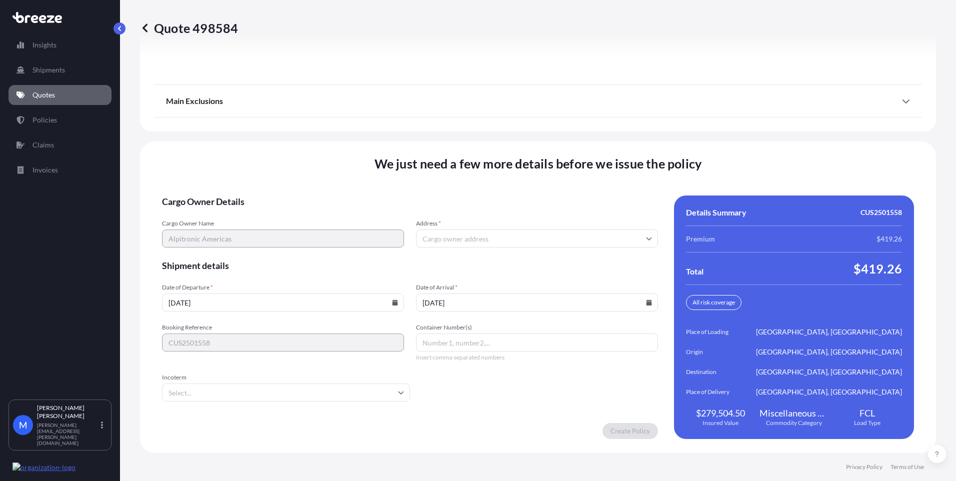
drag, startPoint x: 476, startPoint y: 347, endPoint x: 473, endPoint y: 337, distance: 10.4
click at [473, 338] on input "Container Number(s)" at bounding box center [537, 342] width 242 height 18
paste input "HAMU1878377"
type input "HAMU1878377"
click at [464, 379] on form "Cargo Owner Details Cargo Owner Name Alpitronic Americas Address * Shipment det…" at bounding box center [410, 316] width 496 height 243
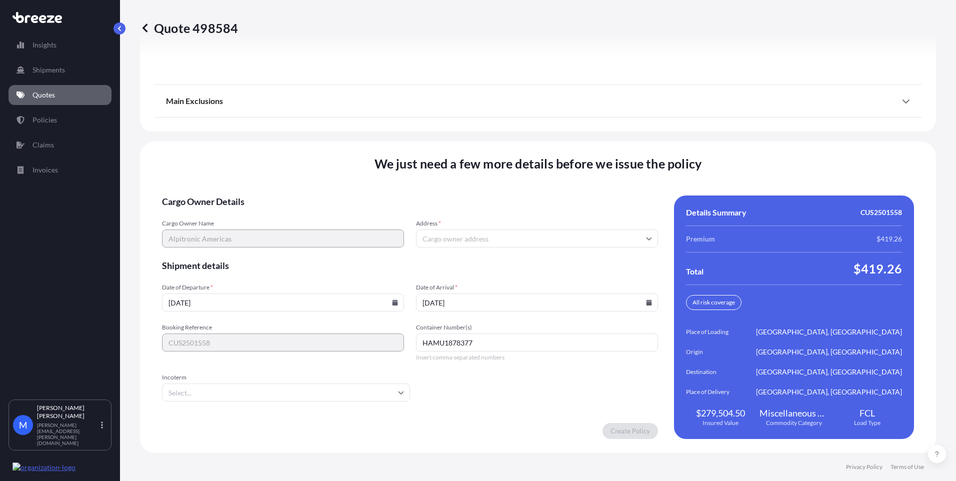
drag, startPoint x: 493, startPoint y: 214, endPoint x: 480, endPoint y: 232, distance: 21.8
click at [491, 215] on form "Cargo Owner Details Cargo Owner Name Alpitronic Americas Address * Shipment det…" at bounding box center [410, 316] width 496 height 243
click at [480, 232] on input "Address *" at bounding box center [537, 238] width 242 height 18
click at [411, 197] on span "Cargo Owner Details" at bounding box center [410, 201] width 496 height 12
click at [217, 399] on input "Incoterm" at bounding box center [286, 392] width 248 height 18
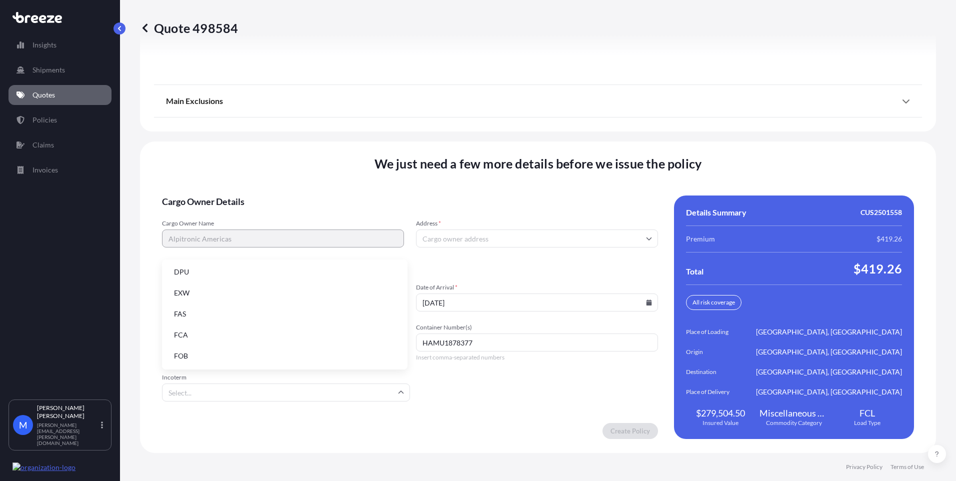
scroll to position [77, 0]
click at [203, 308] on li "DDP" at bounding box center [284, 300] width 237 height 19
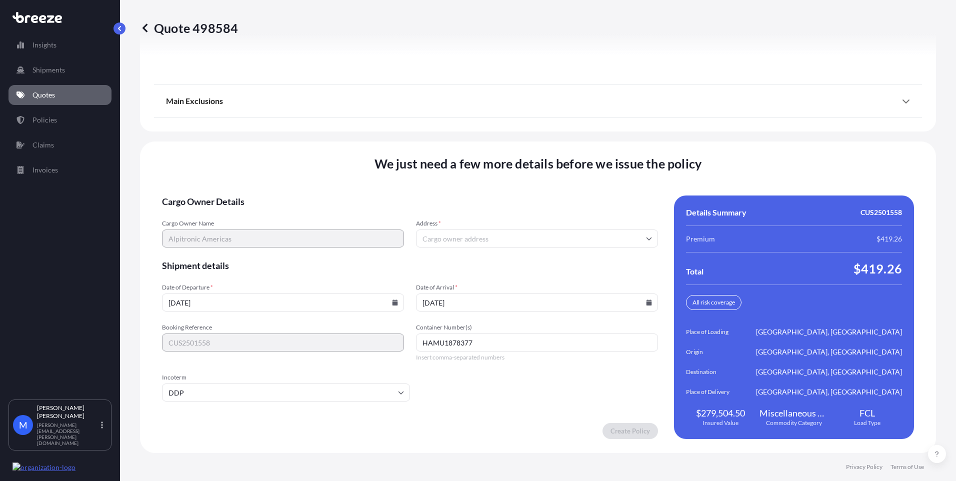
click at [427, 434] on div "Create Policy" at bounding box center [410, 431] width 496 height 16
click at [445, 244] on input "Address *" at bounding box center [537, 238] width 242 height 18
paste input "[STREET_ADDRESS]"
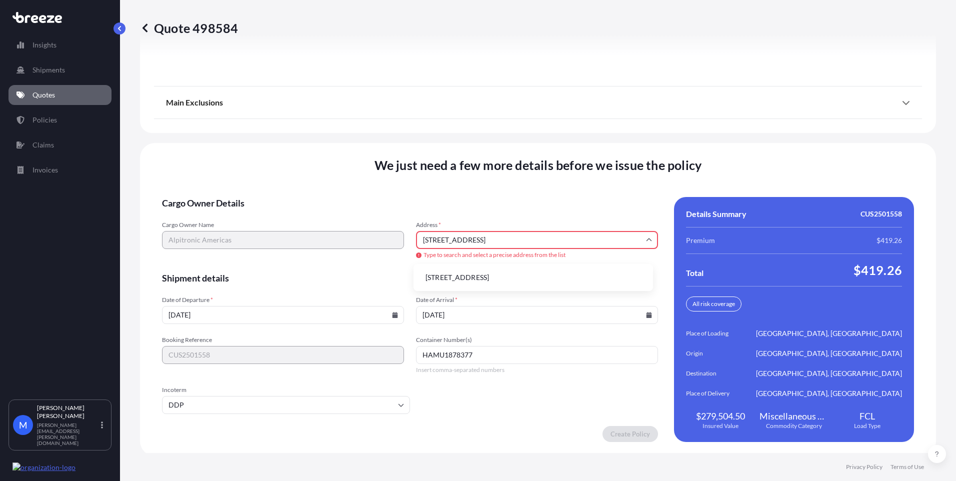
click at [487, 275] on li "[STREET_ADDRESS]" at bounding box center [532, 277] width 231 height 19
type input "[STREET_ADDRESS]"
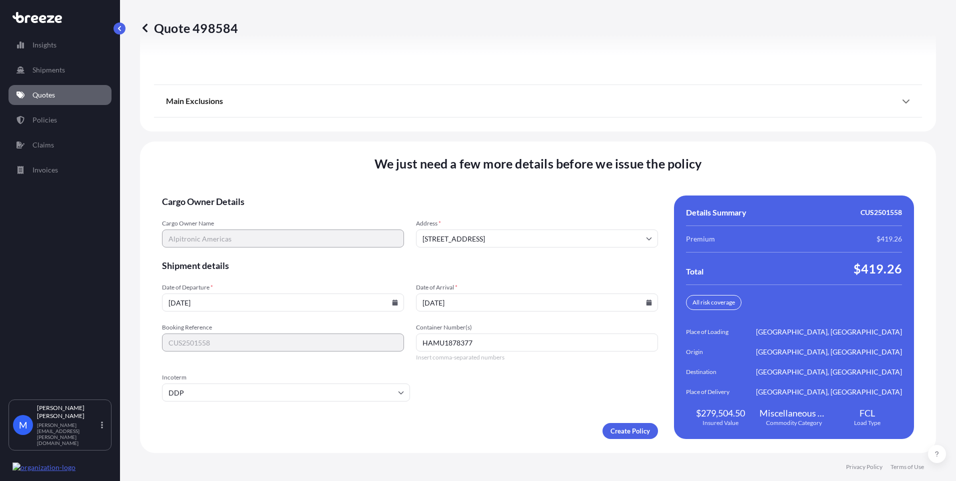
click at [482, 264] on span "Shipment details" at bounding box center [410, 265] width 496 height 12
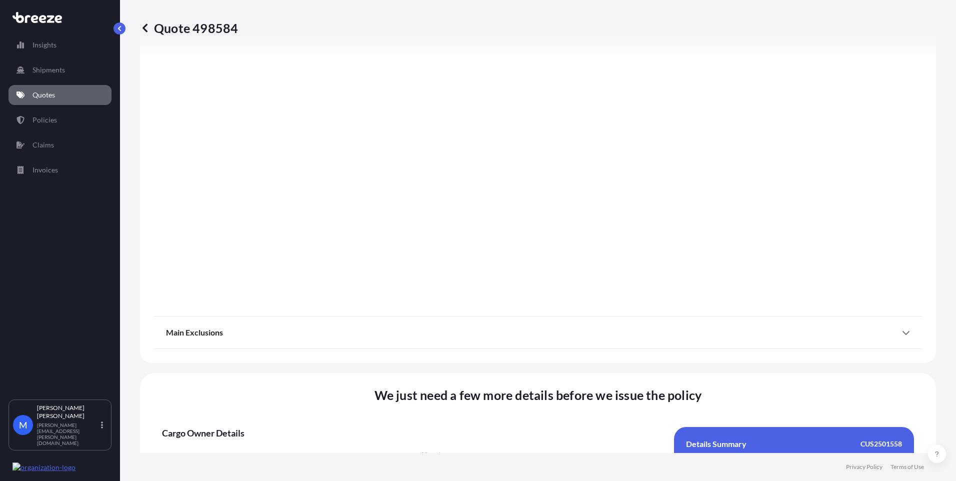
scroll to position [1358, 0]
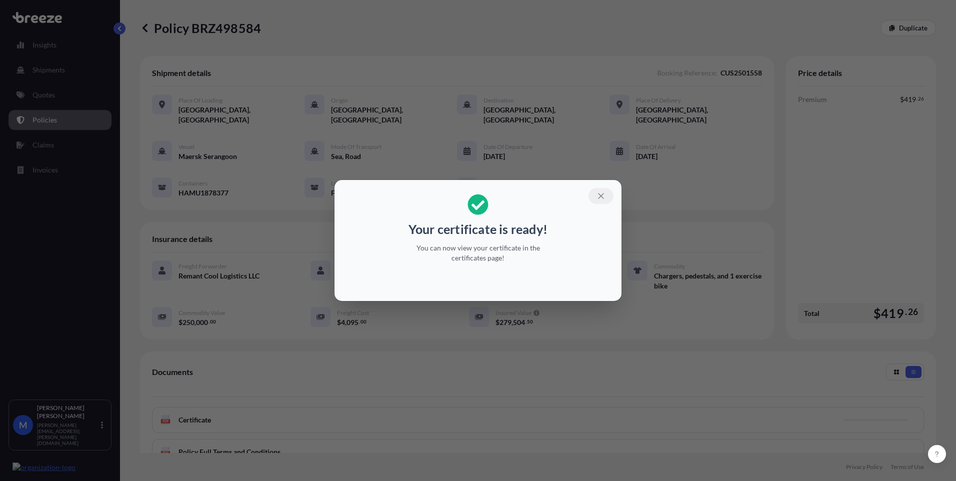
click at [600, 196] on icon "button" at bounding box center [600, 195] width 9 height 9
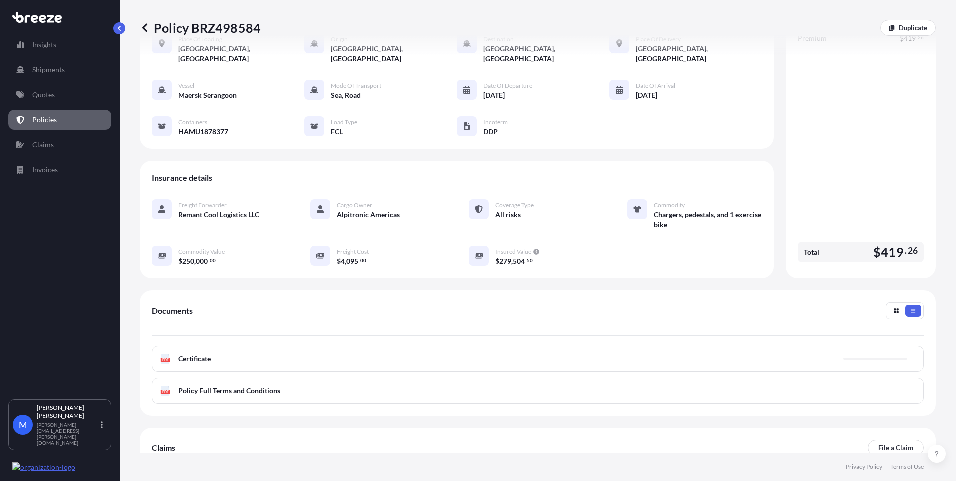
scroll to position [120, 0]
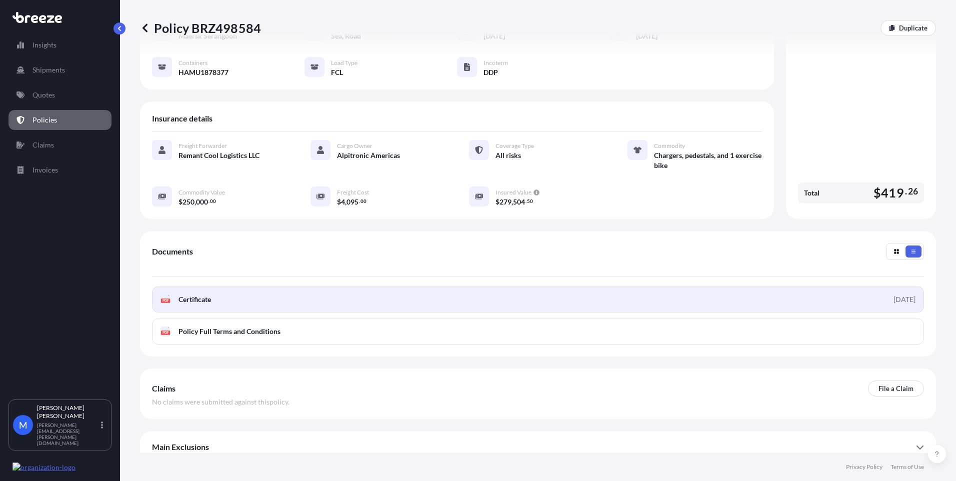
click at [199, 294] on span "Certificate" at bounding box center [194, 299] width 32 height 10
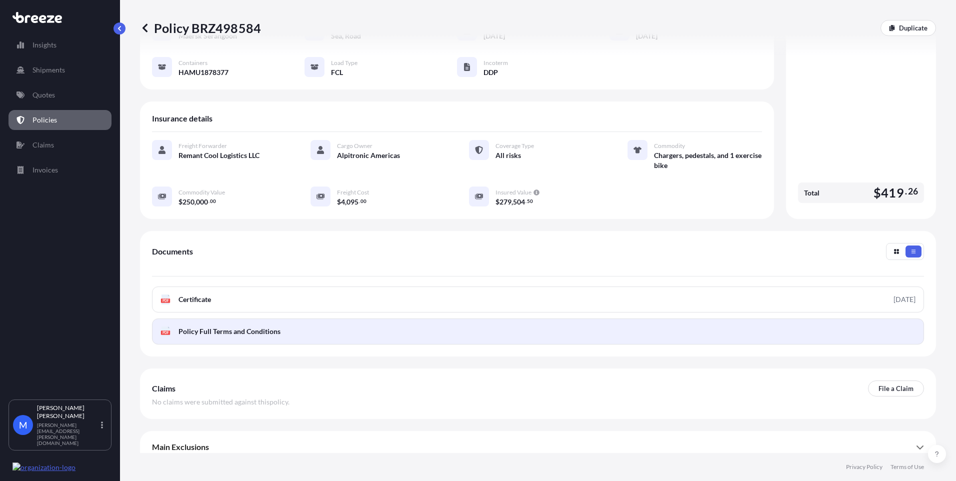
click at [240, 318] on link "PDF Policy Full Terms and Conditions" at bounding box center [538, 331] width 772 height 26
